Goal: Task Accomplishment & Management: Use online tool/utility

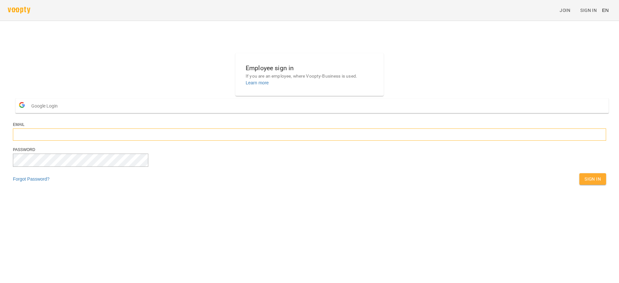
type input "**********"
click at [584, 183] on span "Sign In" at bounding box center [592, 179] width 16 height 8
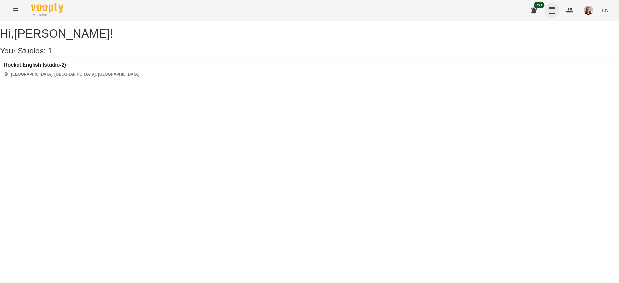
click at [550, 10] on icon "button" at bounding box center [552, 10] width 8 height 8
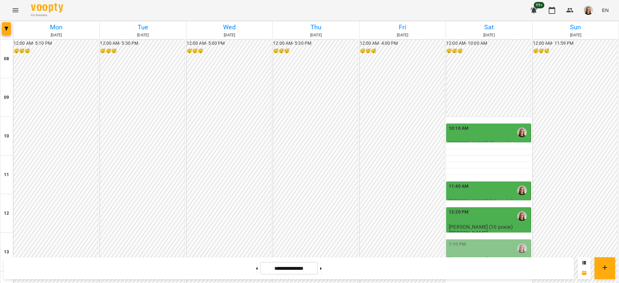
scroll to position [304, 0]
